Goal: Use online tool/utility: Utilize a website feature to perform a specific function

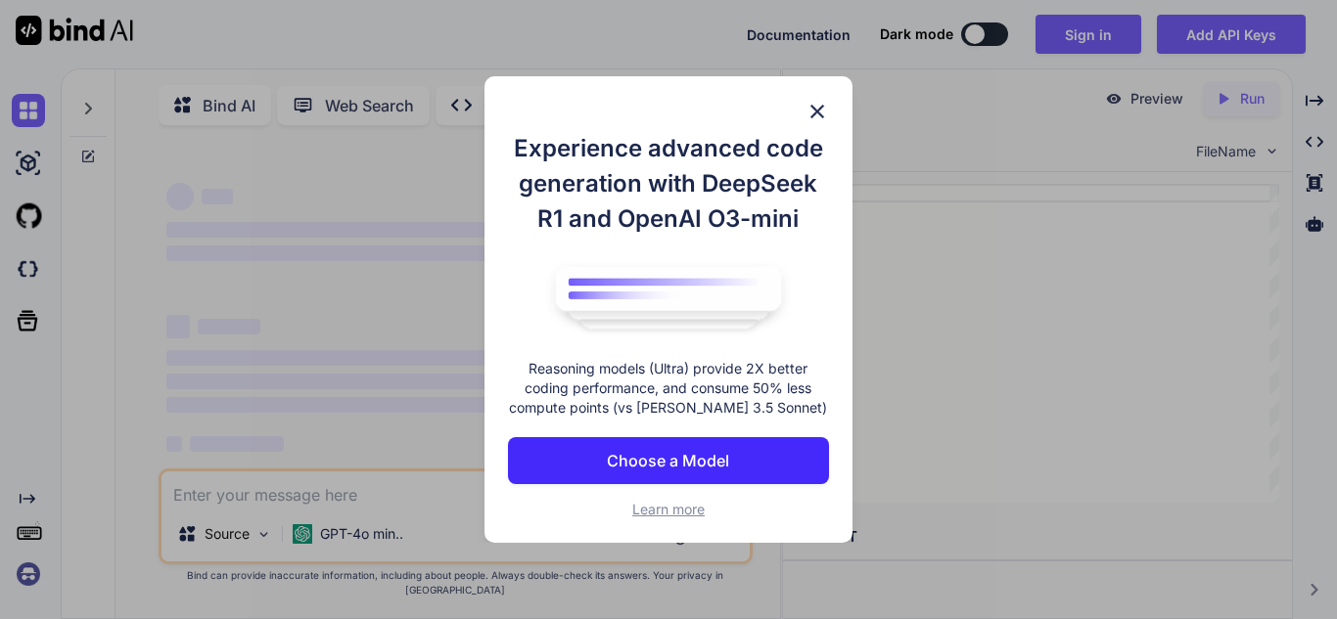
click at [819, 108] on img at bounding box center [816, 111] width 23 height 23
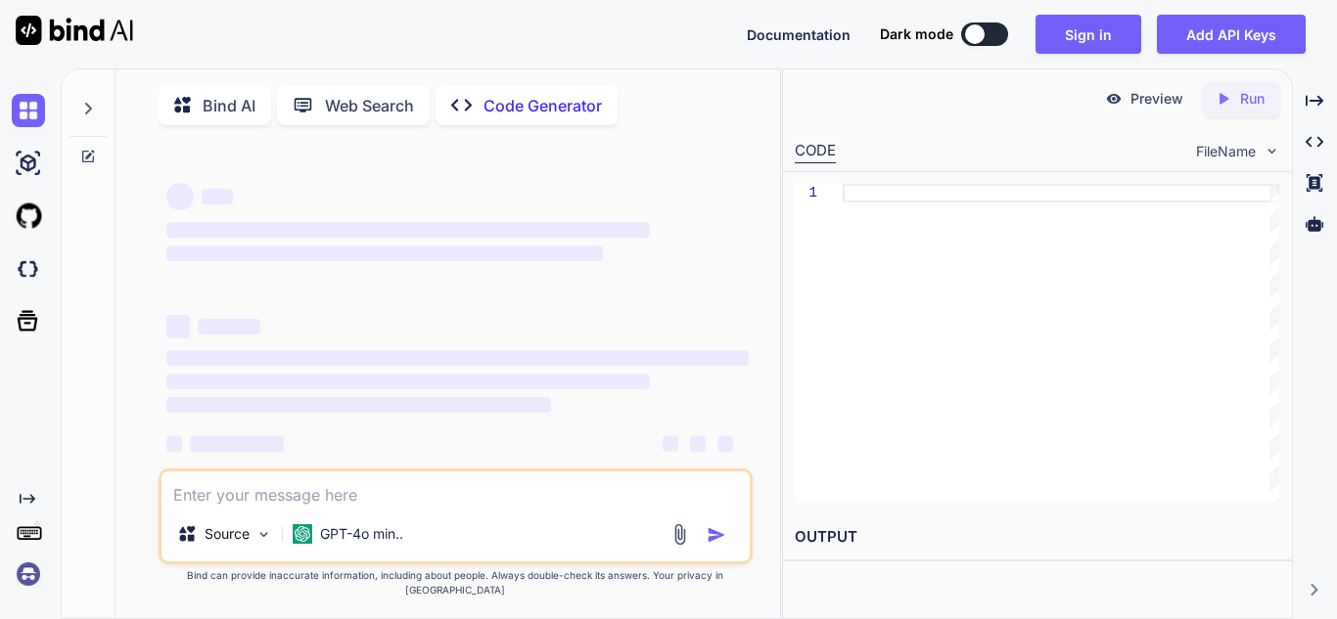
type textarea "x"
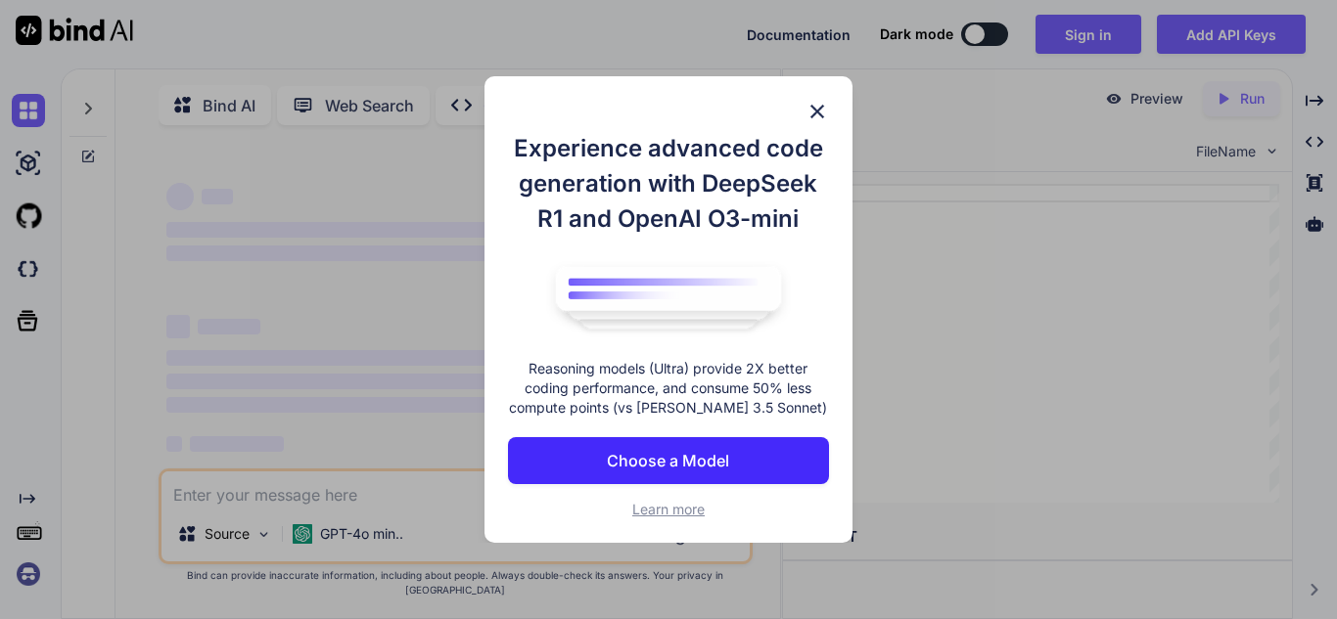
type textarea "x"
click at [816, 116] on img at bounding box center [816, 111] width 23 height 23
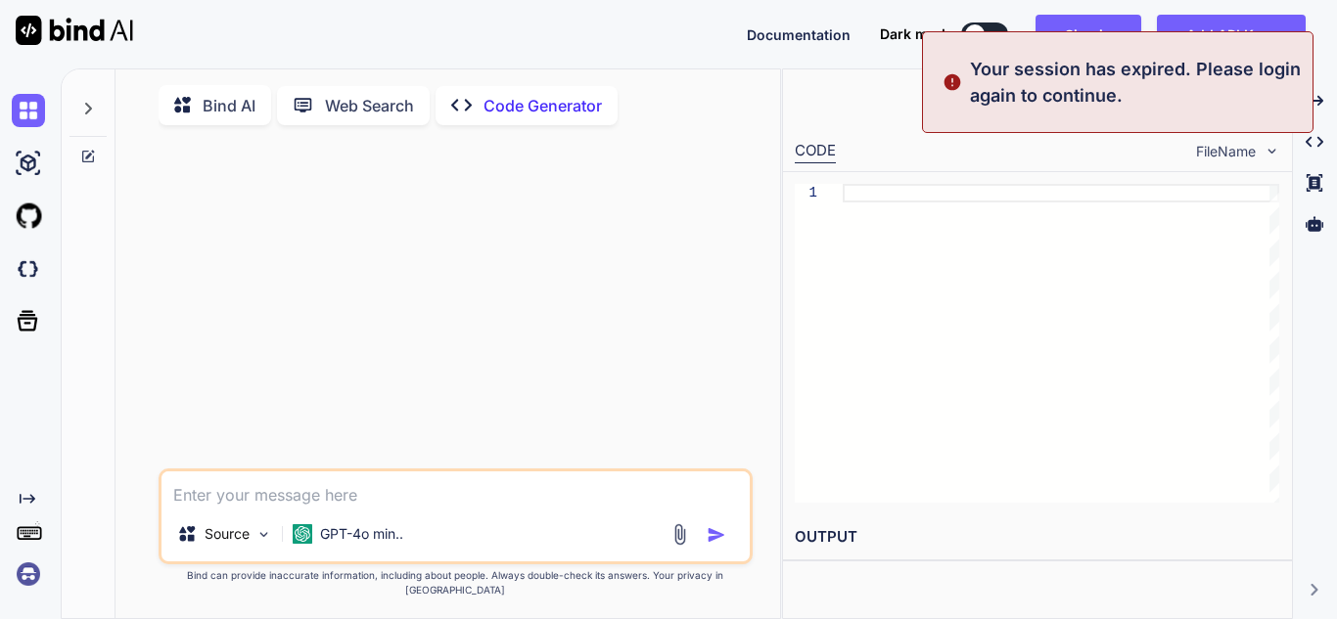
click at [973, 181] on div "1" at bounding box center [1037, 343] width 509 height 342
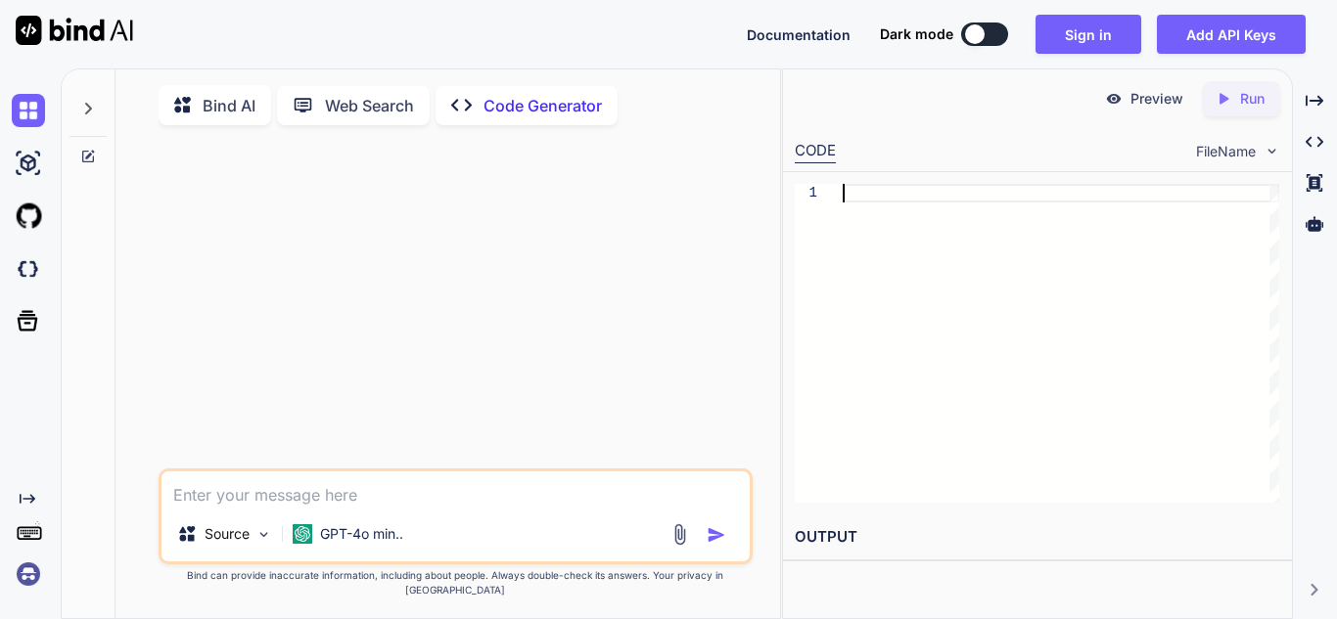
click at [896, 206] on div at bounding box center [1061, 343] width 436 height 319
type textarea "// Load last surah on page load const savedSurah = localStorage.getItem('lastSu…"
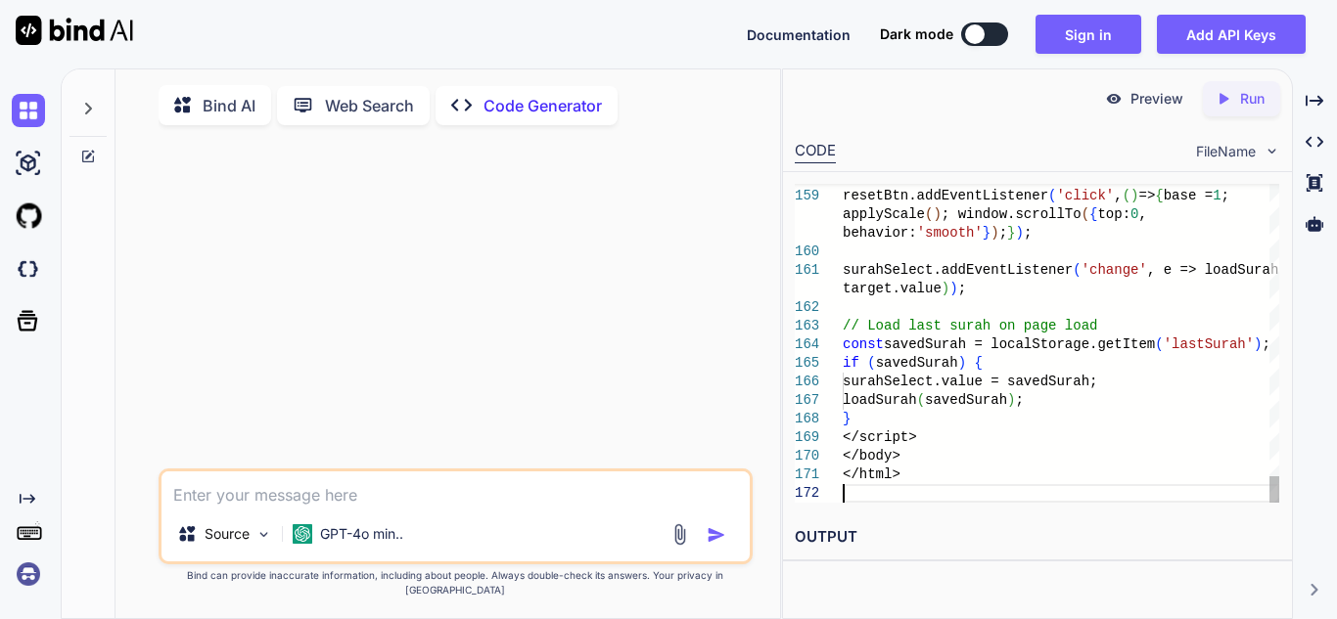
type textarea "x"
click at [1244, 103] on p "Run" at bounding box center [1252, 99] width 24 height 20
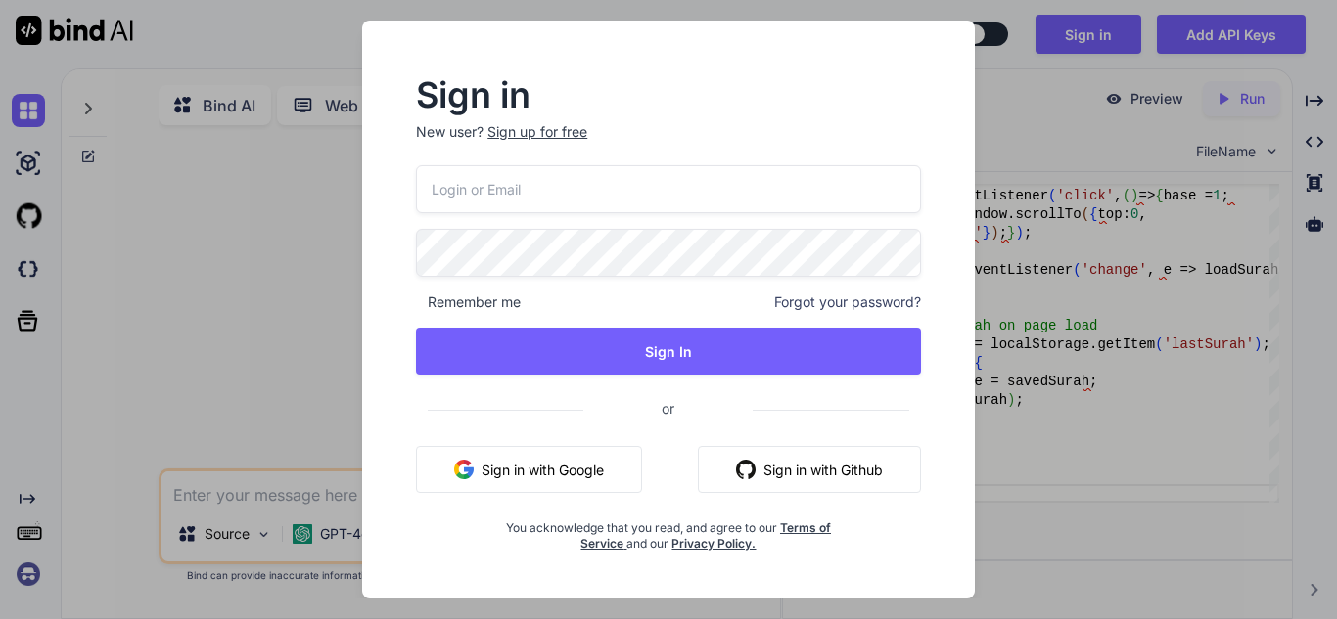
click at [583, 457] on button "Sign in with Google" at bounding box center [529, 469] width 226 height 47
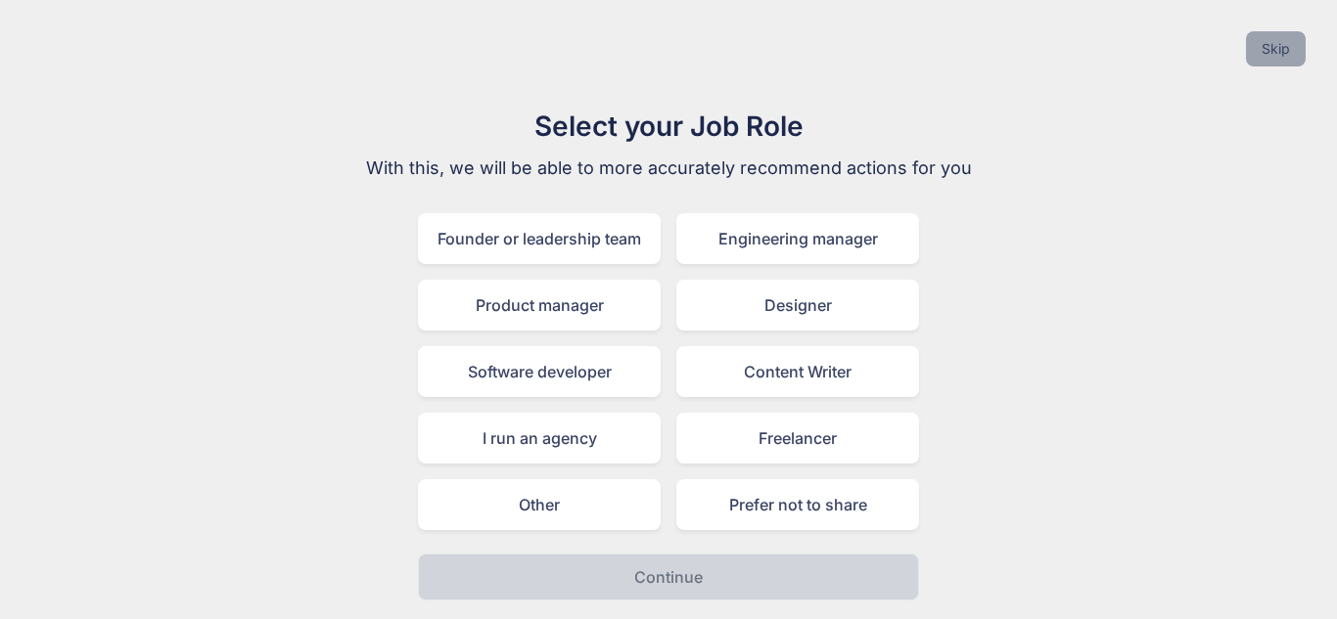
click at [1264, 46] on button "Skip" at bounding box center [1276, 48] width 60 height 35
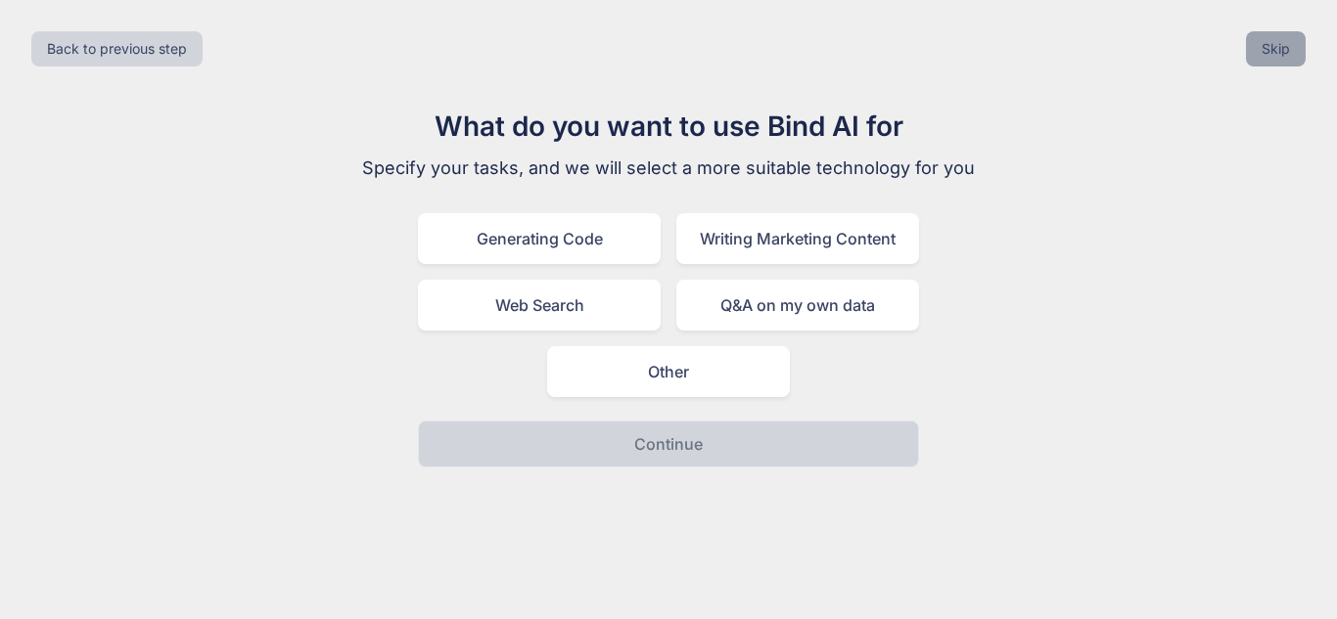
click at [1264, 46] on button "Skip" at bounding box center [1276, 48] width 60 height 35
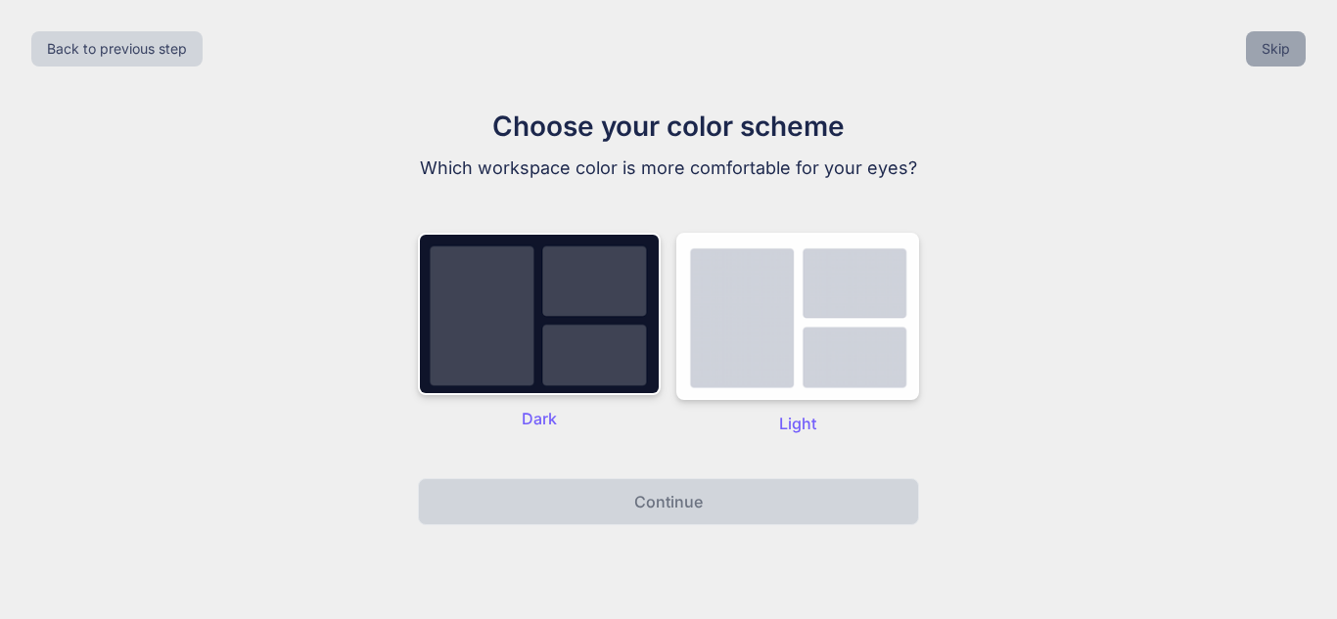
click at [1264, 46] on button "Skip" at bounding box center [1276, 48] width 60 height 35
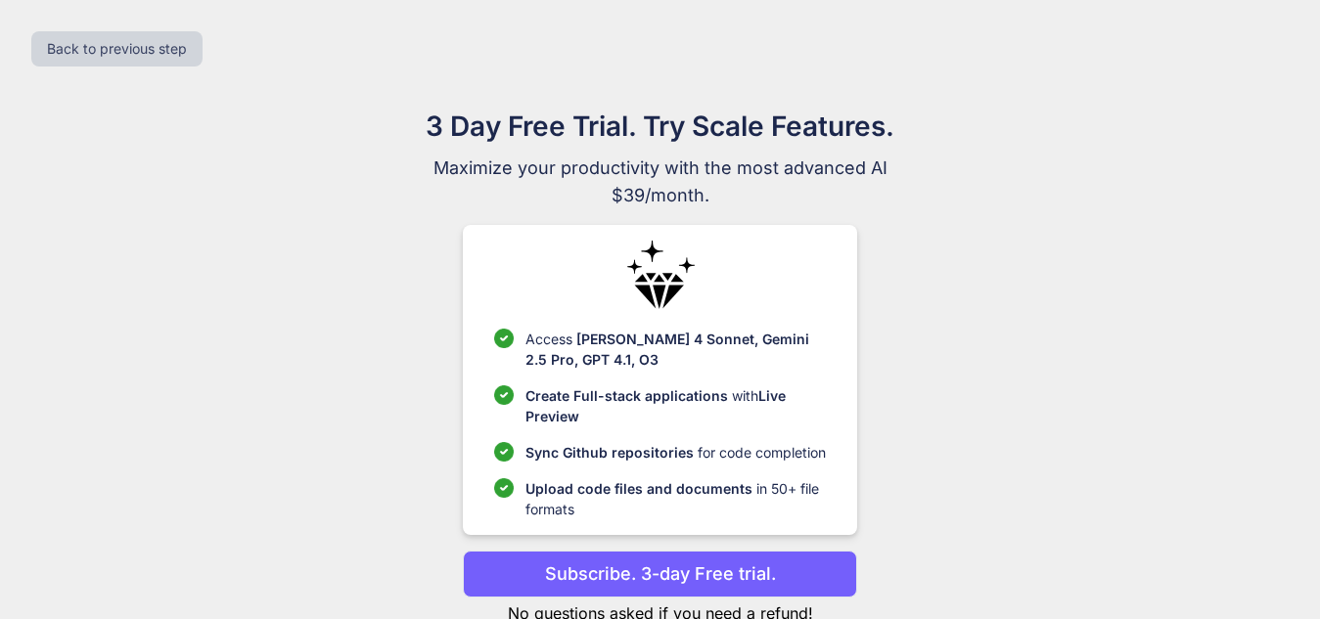
scroll to position [61, 0]
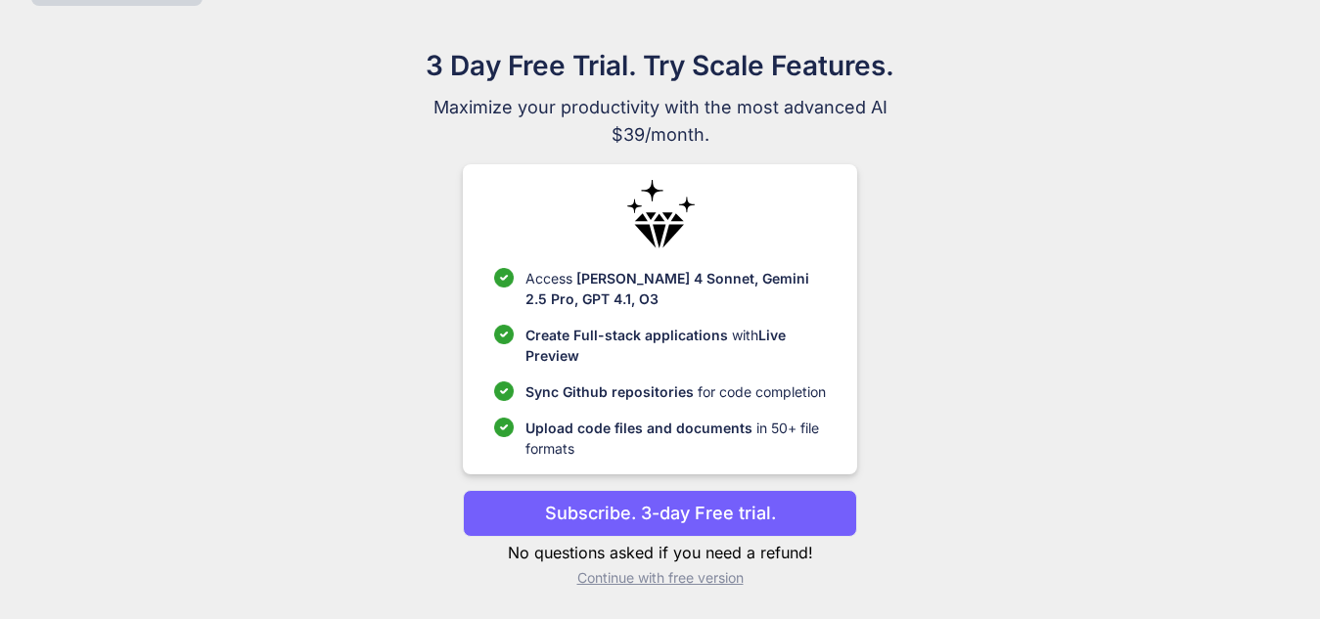
click at [707, 578] on p "Continue with free version" at bounding box center [660, 579] width 394 height 20
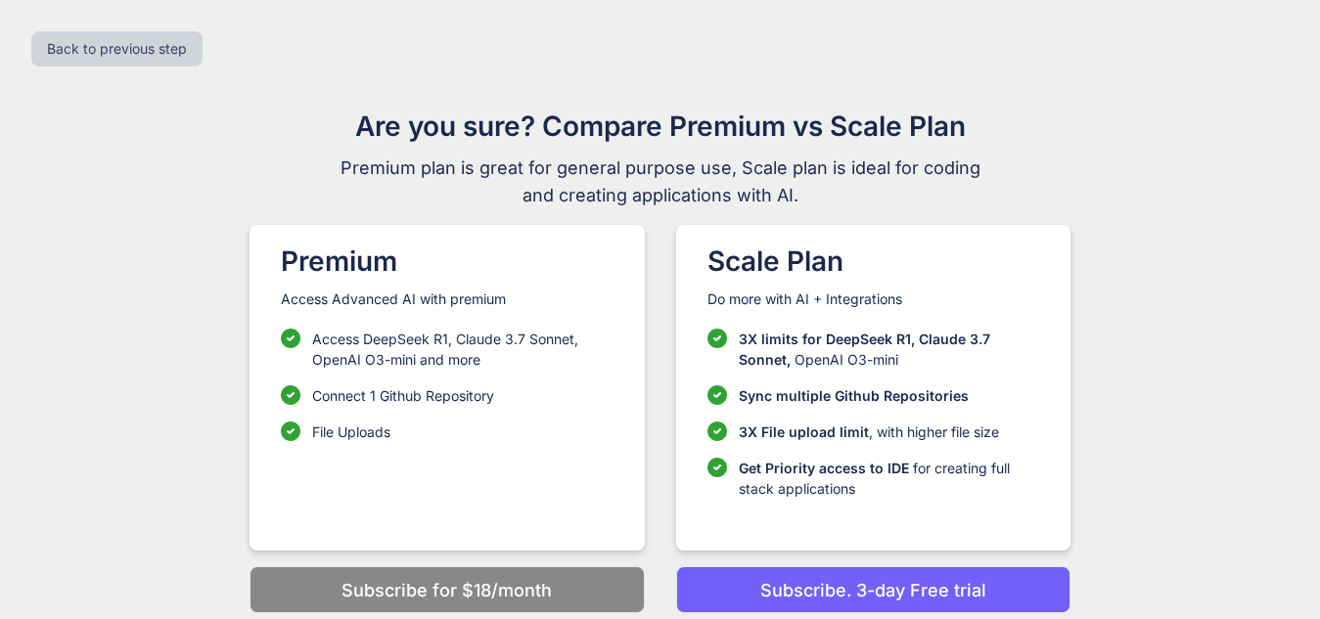
scroll to position [28, 0]
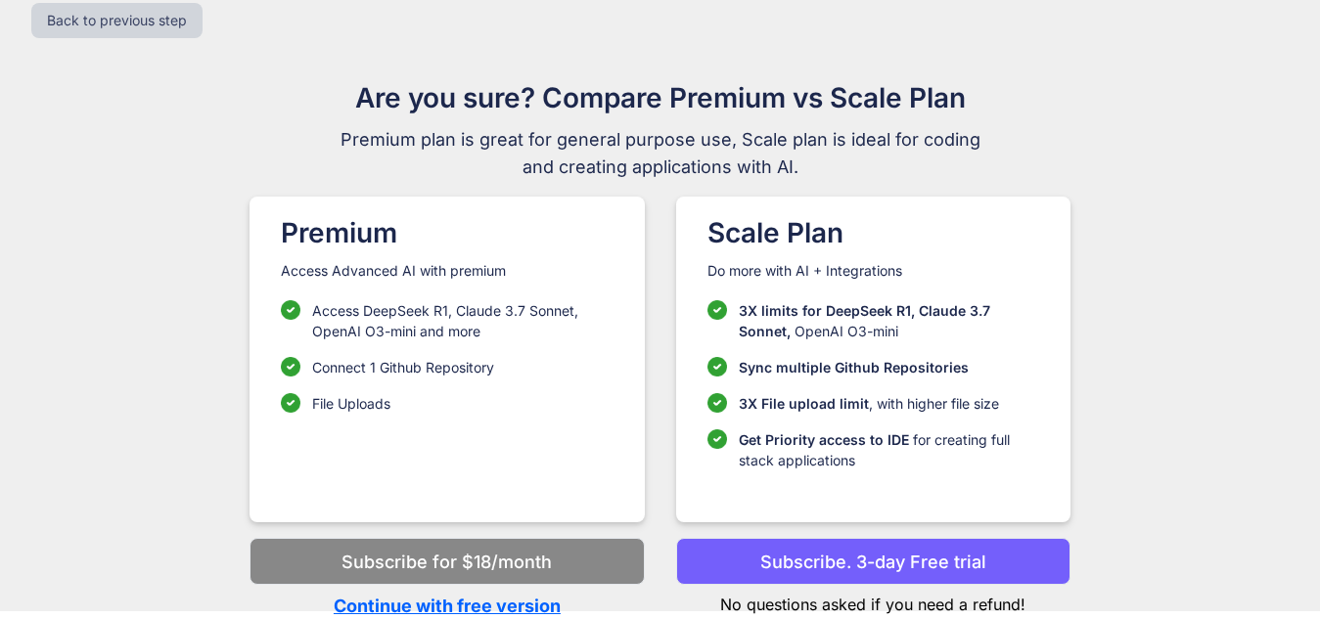
click at [496, 609] on p "Continue with free version" at bounding box center [447, 606] width 394 height 26
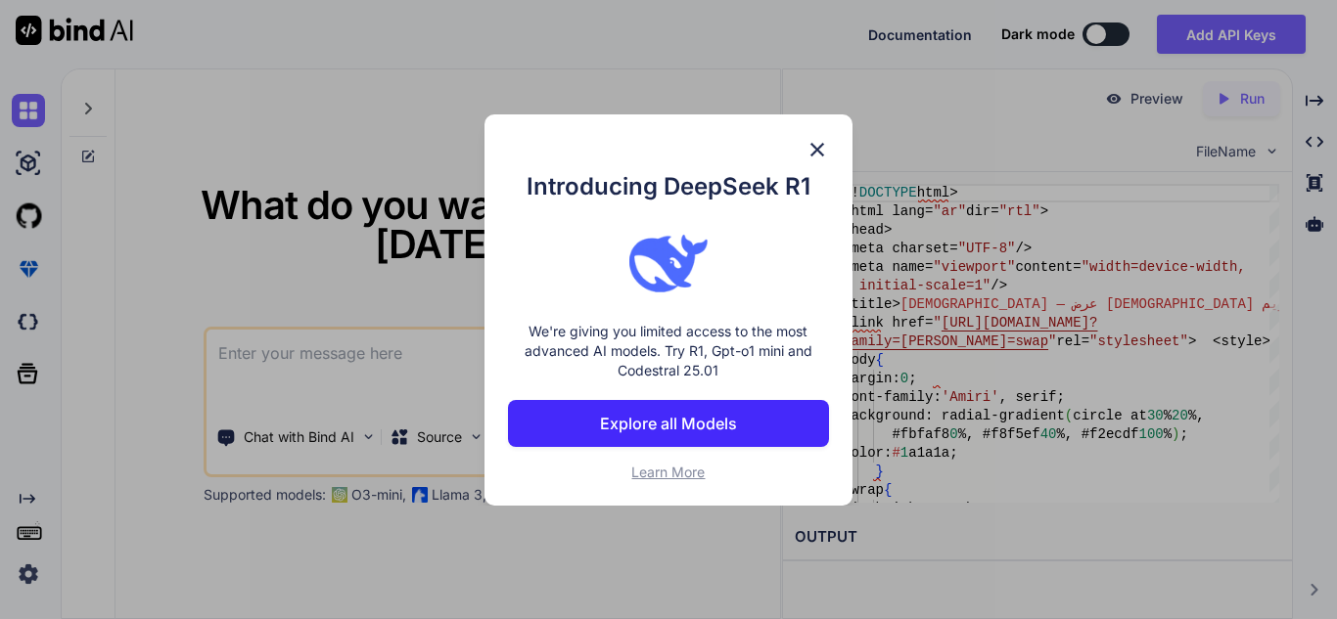
click at [815, 140] on img at bounding box center [816, 149] width 23 height 23
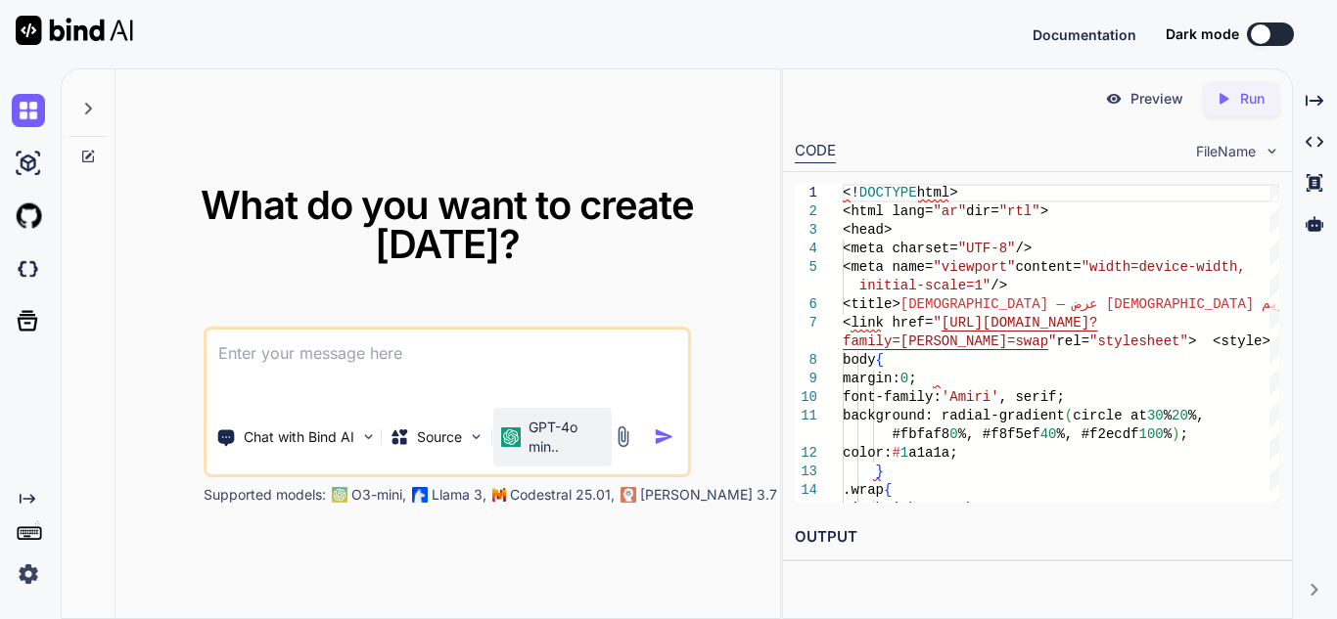
click at [555, 457] on div "GPT-4o min.." at bounding box center [552, 437] width 118 height 59
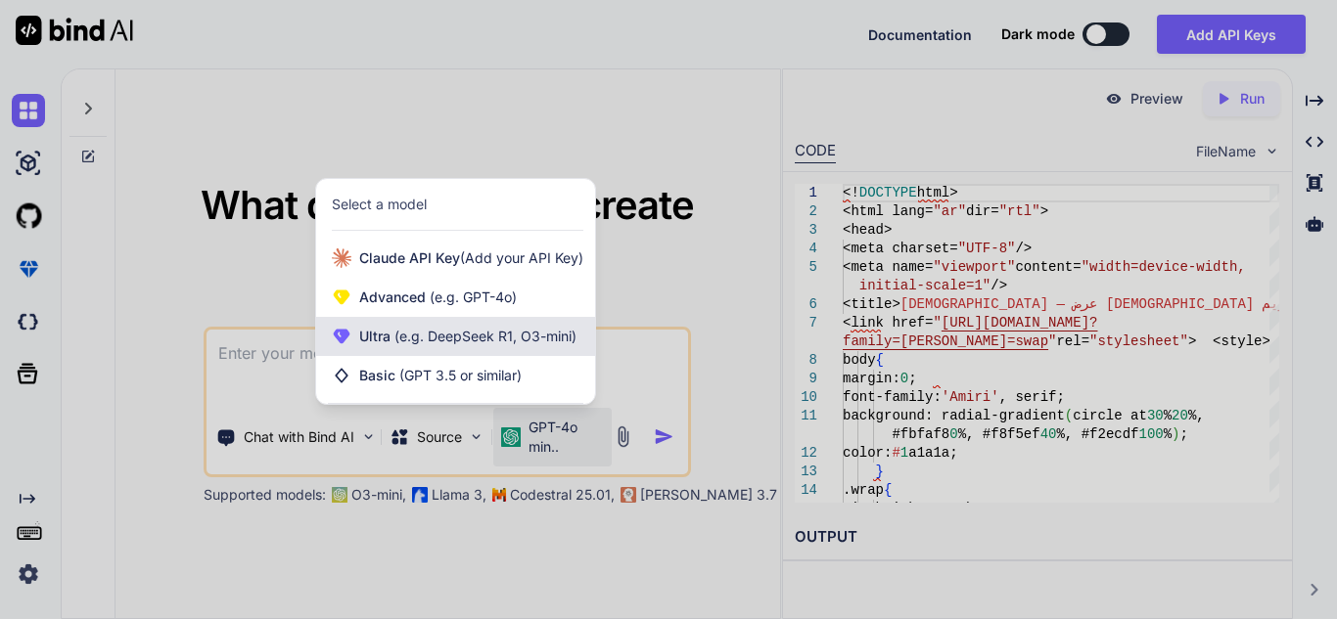
click at [492, 337] on span "(e.g. DeepSeek R1, O3-mini)" at bounding box center [483, 336] width 186 height 17
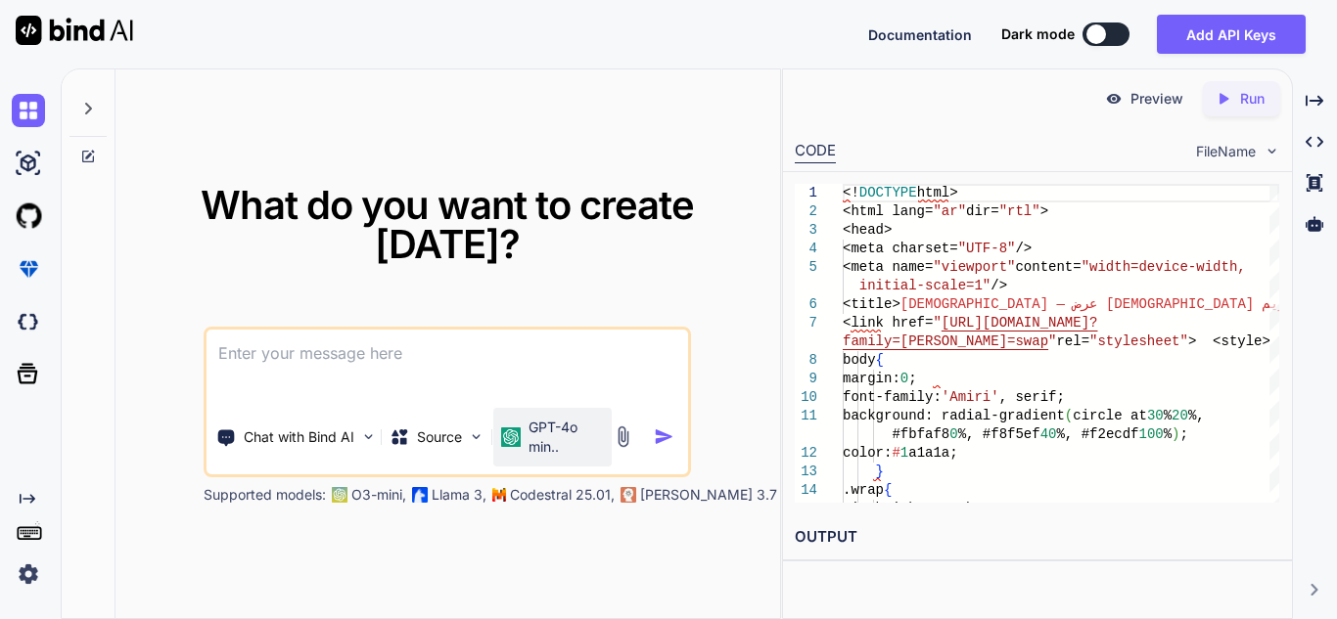
click at [532, 436] on p "GPT-4o min.." at bounding box center [565, 437] width 75 height 39
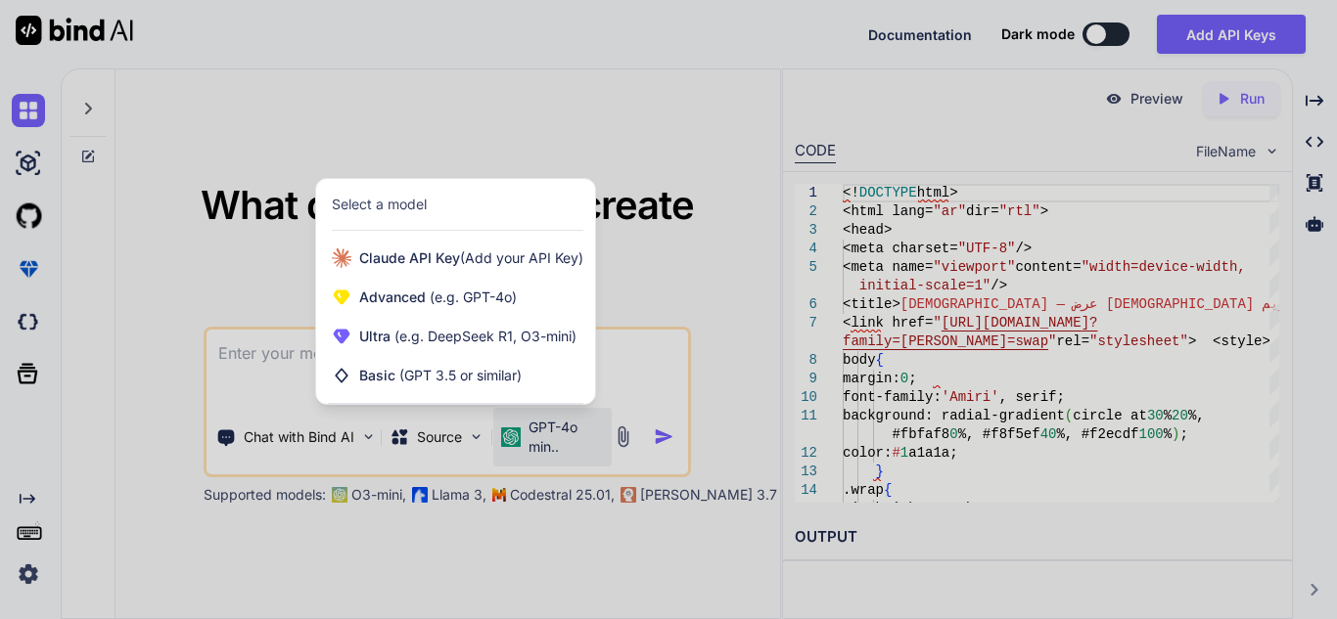
click at [308, 361] on div at bounding box center [668, 309] width 1337 height 619
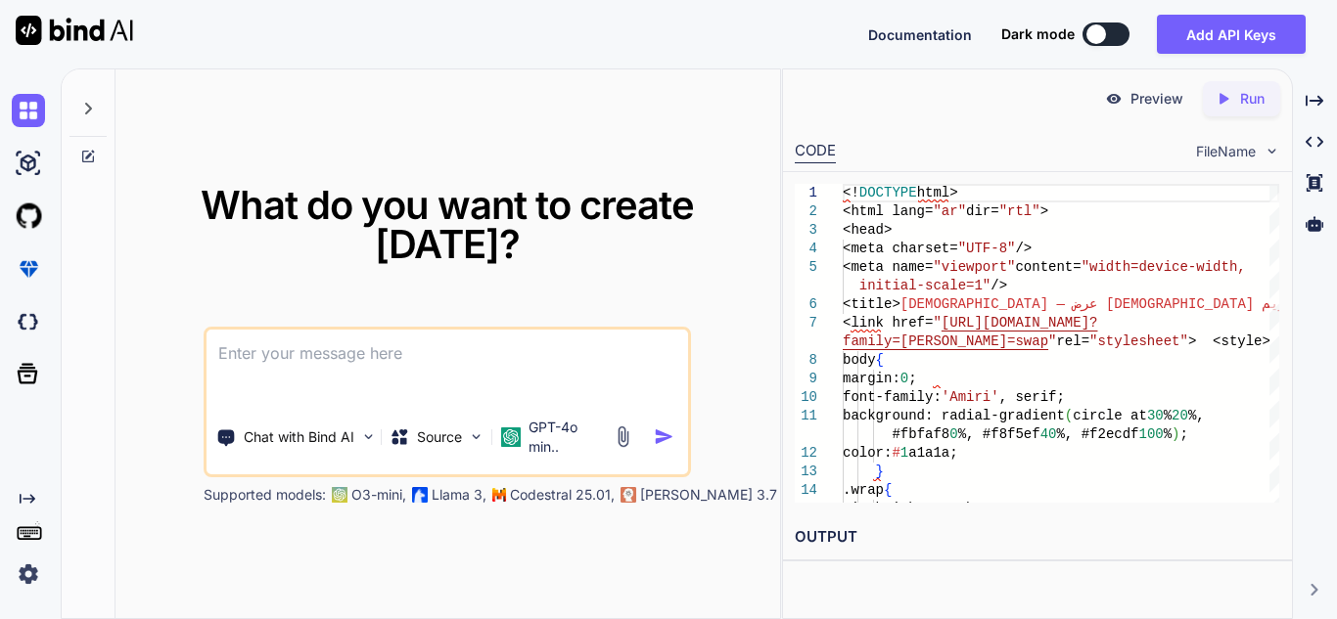
click at [302, 359] on textarea at bounding box center [446, 366] width 481 height 72
paste textarea "<!LOREMIP dolo> <sita cons="ad" eli="sed"> <doei> <temp incidid="UTL-9" /> <etd…"
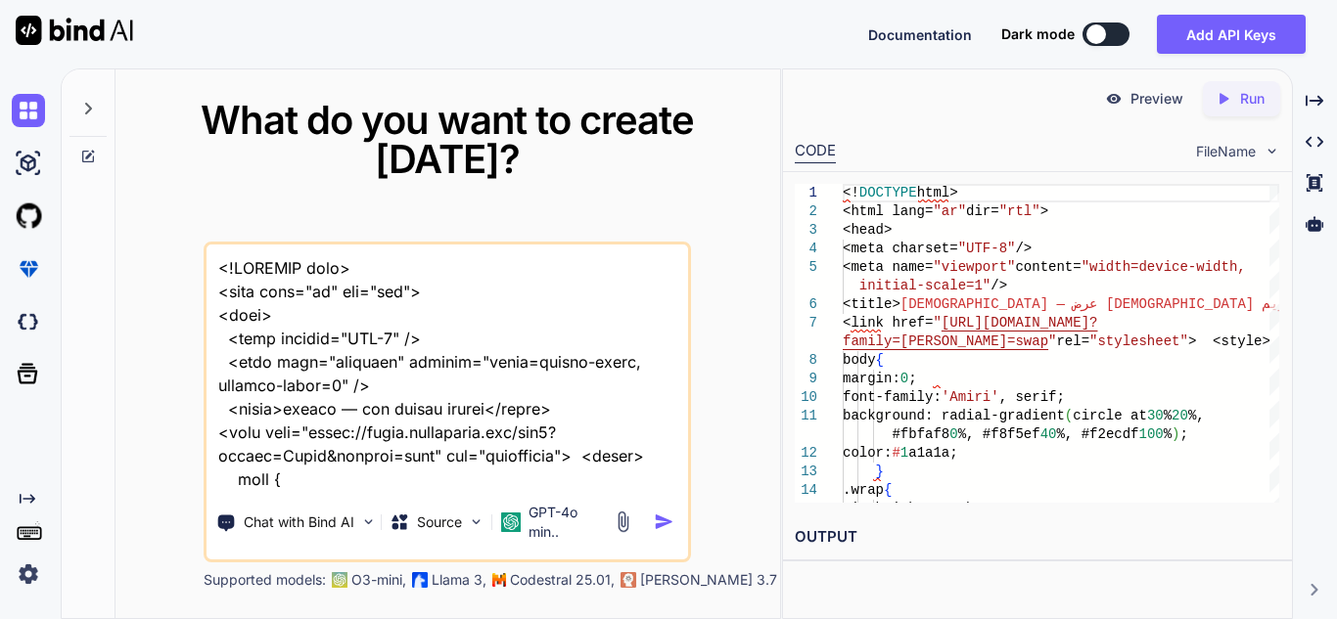
scroll to position [4371, 0]
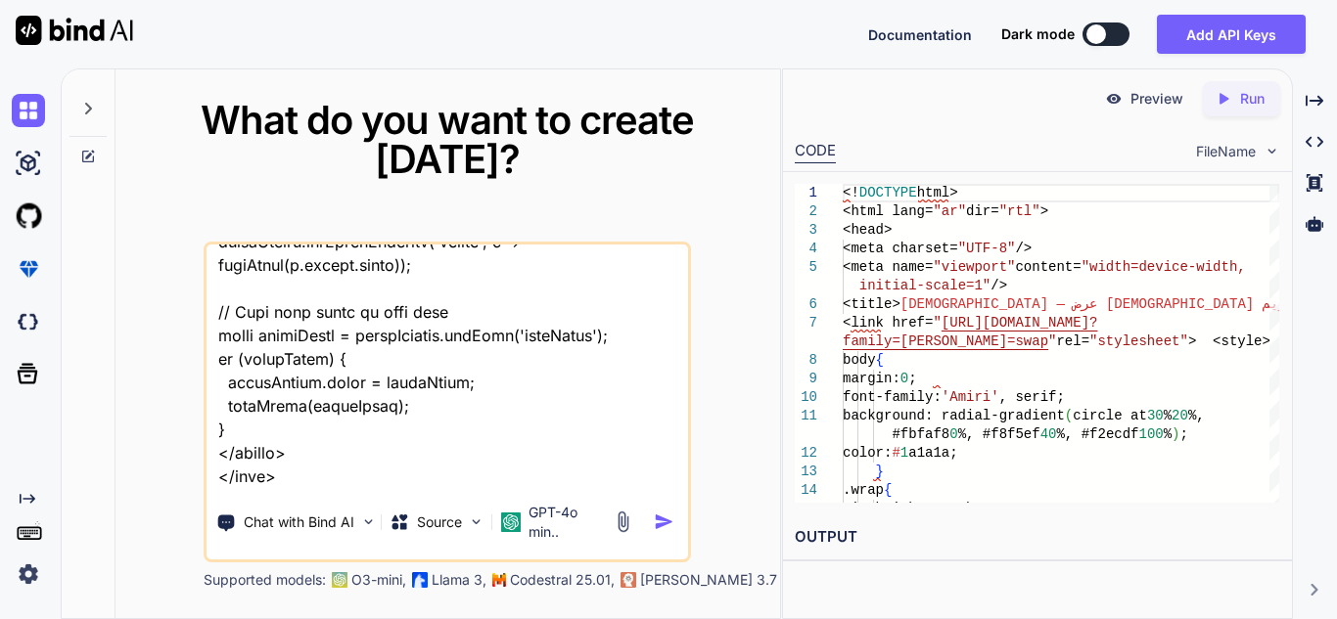
type textarea "<!LOREMIP dolo> <sita cons="ad" eli="sed"> <doei> <temp incidid="UTL-9" /> <etd…"
